Goal: Information Seeking & Learning: Learn about a topic

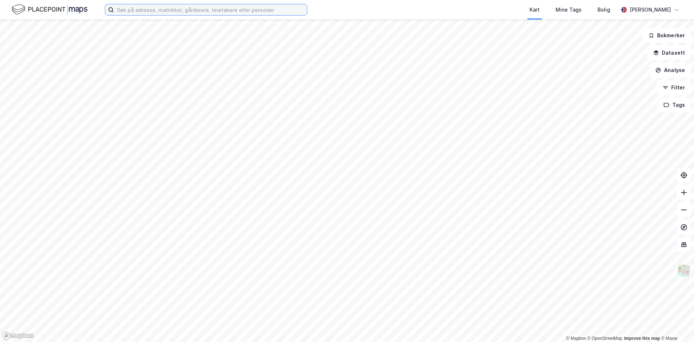
click at [151, 9] on input at bounding box center [210, 9] width 193 height 11
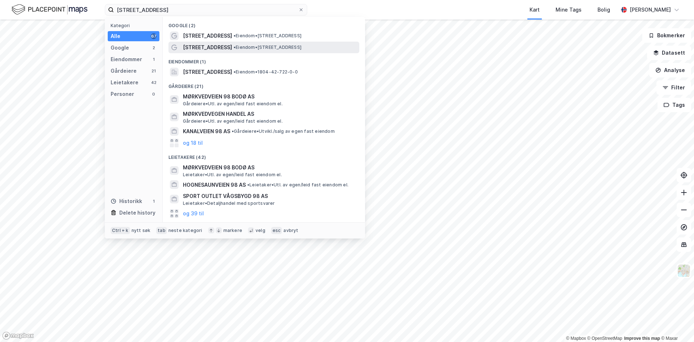
click at [223, 47] on span "[STREET_ADDRESS]" at bounding box center [207, 47] width 49 height 9
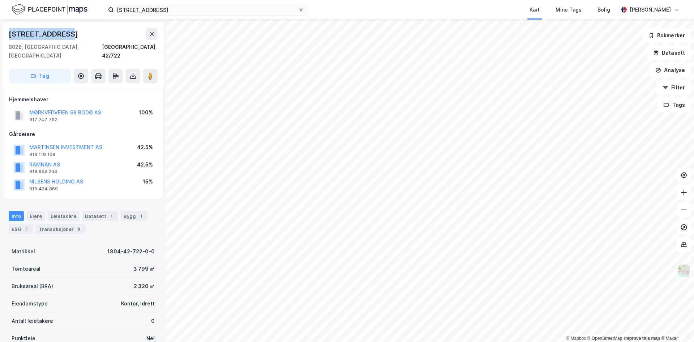
drag, startPoint x: 69, startPoint y: 34, endPoint x: 11, endPoint y: 34, distance: 58.2
click at [11, 34] on div "[STREET_ADDRESS]" at bounding box center [44, 34] width 71 height 12
copy div "[STREET_ADDRESS]"
click at [130, 11] on input "[STREET_ADDRESS]" at bounding box center [206, 9] width 184 height 11
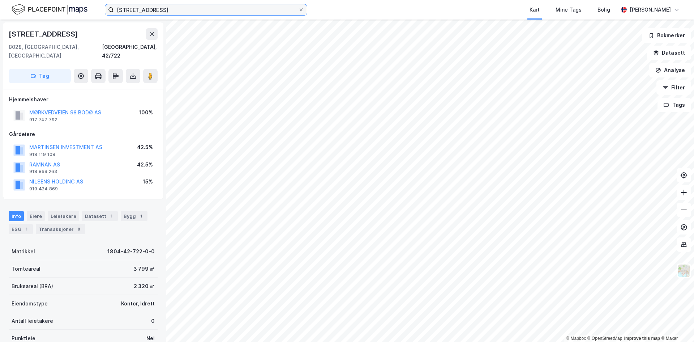
click at [130, 11] on input "[STREET_ADDRESS]" at bounding box center [206, 9] width 184 height 11
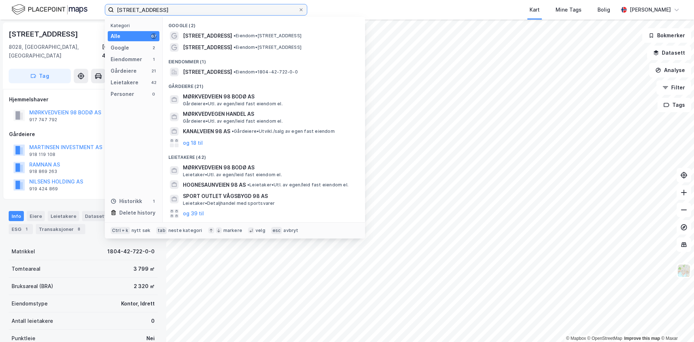
click at [130, 11] on input "[STREET_ADDRESS]" at bounding box center [206, 9] width 184 height 11
drag, startPoint x: 203, startPoint y: 8, endPoint x: 103, endPoint y: 5, distance: 99.8
click at [103, 5] on div "mørkvedveien 98 Kategori Alle 67 Google 2 Eiendommer 1 Gårdeiere 21 Leietakere …" at bounding box center [347, 10] width 694 height 20
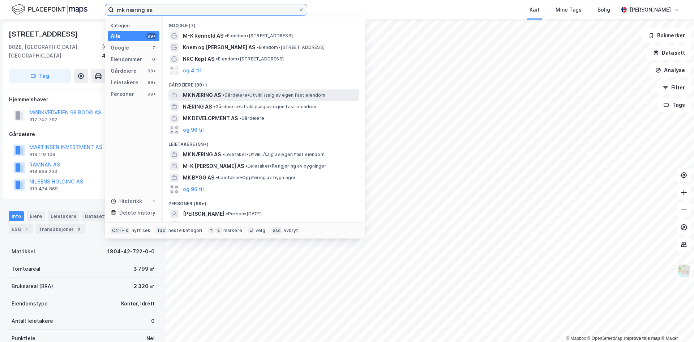
type input "mk næring as"
click at [209, 96] on span "MK NÆRING AS" at bounding box center [202, 95] width 38 height 9
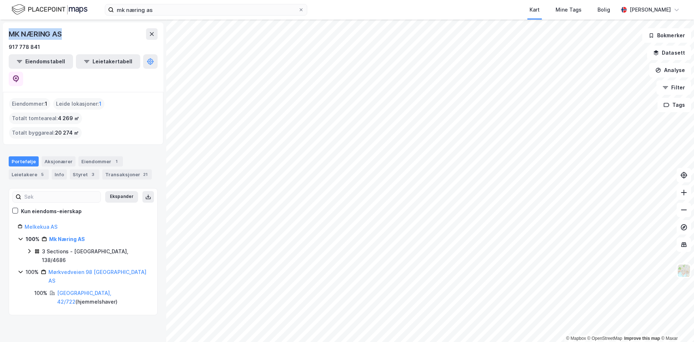
drag, startPoint x: 64, startPoint y: 34, endPoint x: 10, endPoint y: 33, distance: 54.2
click at [10, 33] on div "MK NÆRING AS" at bounding box center [83, 34] width 149 height 12
copy div "MK NÆRING AS"
click at [69, 236] on link "Mk Næring AS" at bounding box center [67, 239] width 36 height 6
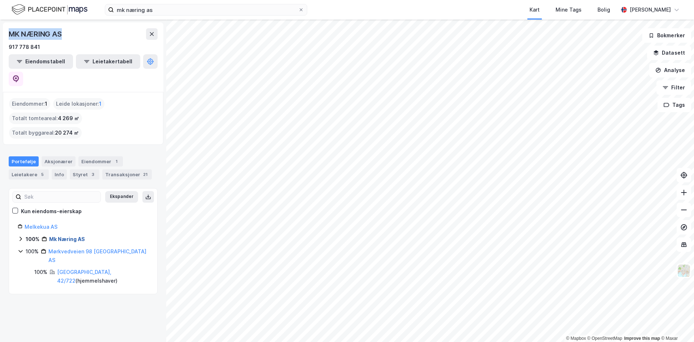
click at [69, 236] on link "Mk Næring AS" at bounding box center [67, 239] width 36 height 6
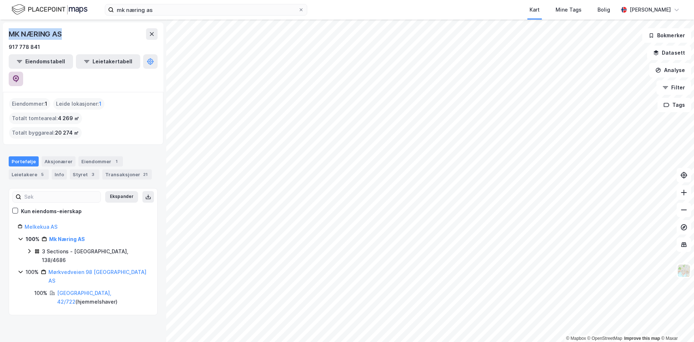
click at [20, 75] on icon at bounding box center [15, 78] width 7 height 7
click at [59, 247] on div "3 Sections - [GEOGRAPHIC_DATA], 138/4686" at bounding box center [95, 255] width 107 height 17
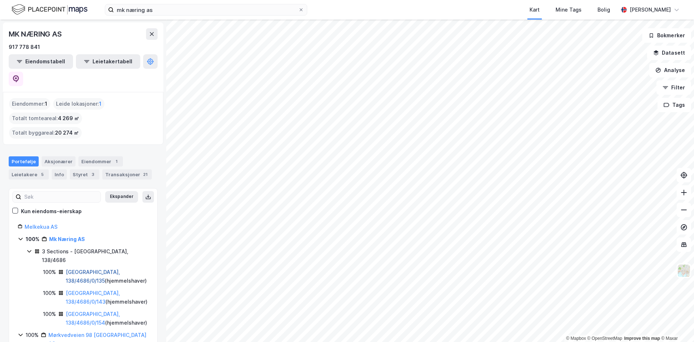
click at [80, 269] on link "[GEOGRAPHIC_DATA], 138/4686/0/135" at bounding box center [93, 276] width 54 height 15
